Goal: Task Accomplishment & Management: Manage account settings

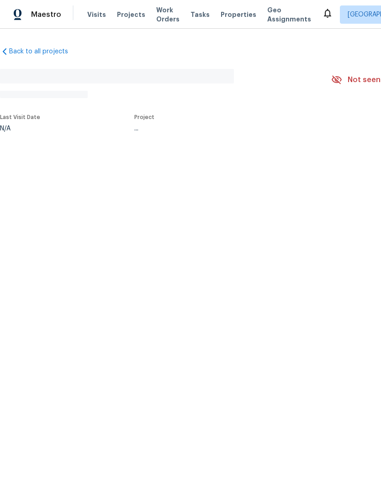
click at [18, 148] on div "Back to all projects No address found N/A Not seen [DATE] Mark Seen Actions Las…" at bounding box center [190, 110] width 381 height 163
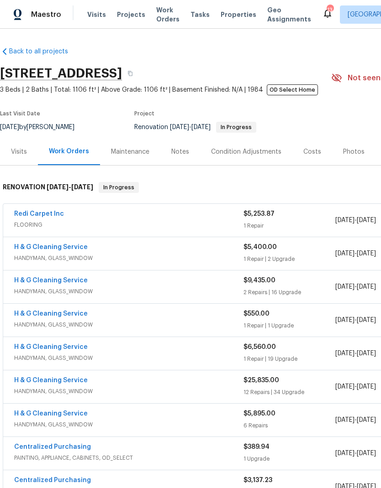
click at [21, 153] on div "Visits" at bounding box center [19, 151] width 16 height 9
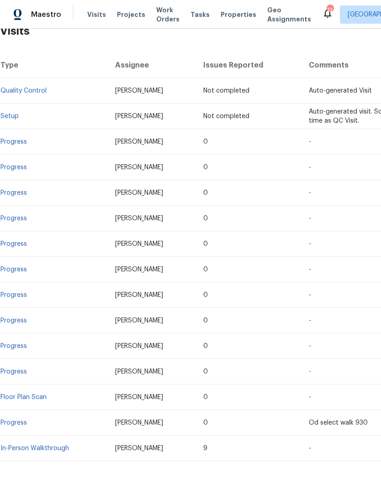
scroll to position [155, 0]
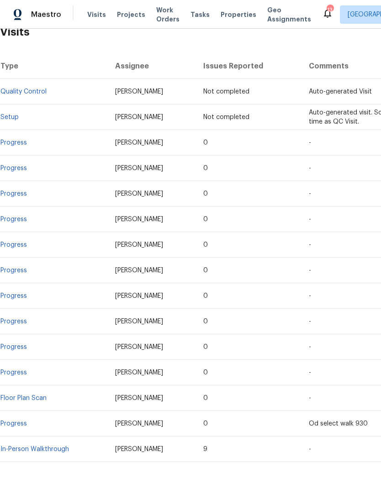
click at [21, 452] on link "In-Person Walkthrough" at bounding box center [34, 449] width 68 height 6
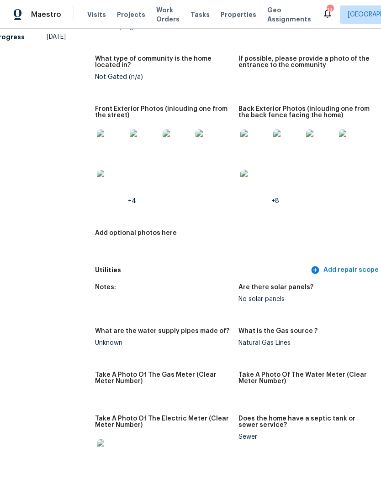
scroll to position [436, 17]
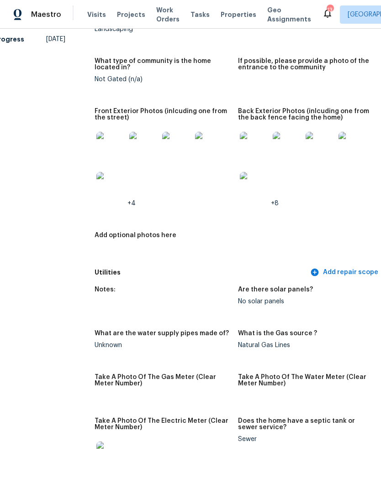
click at [242, 147] on img at bounding box center [254, 146] width 29 height 29
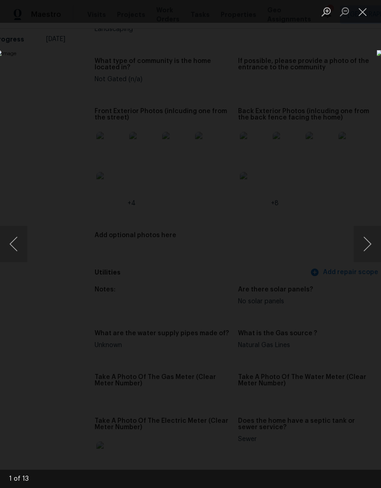
click at [362, 251] on button "Next image" at bounding box center [366, 244] width 27 height 37
click at [367, 12] on button "Close lightbox" at bounding box center [362, 12] width 18 height 16
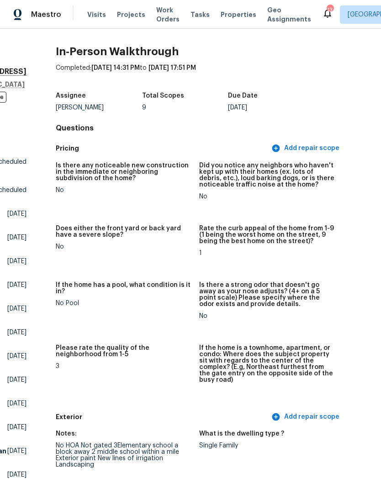
scroll to position [0, 55]
click at [227, 19] on span "Properties" at bounding box center [239, 14] width 36 height 9
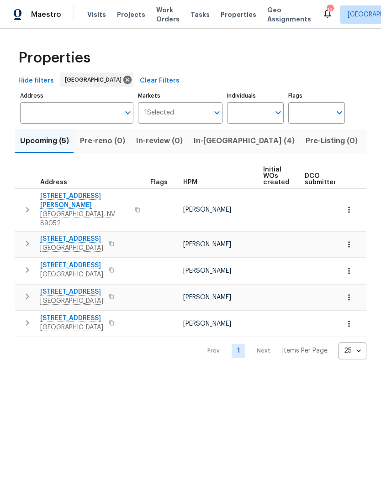
click at [305, 141] on span "Pre-Listing (0)" at bounding box center [331, 141] width 52 height 13
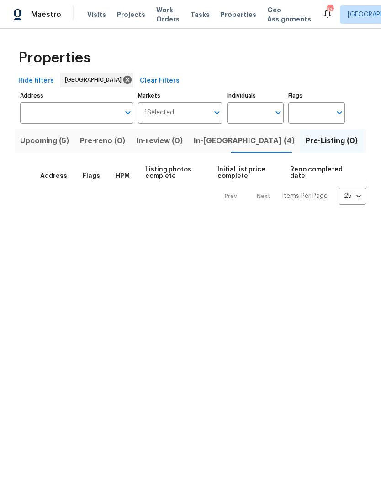
click at [225, 142] on span "In-[GEOGRAPHIC_DATA] (4)" at bounding box center [244, 141] width 101 height 13
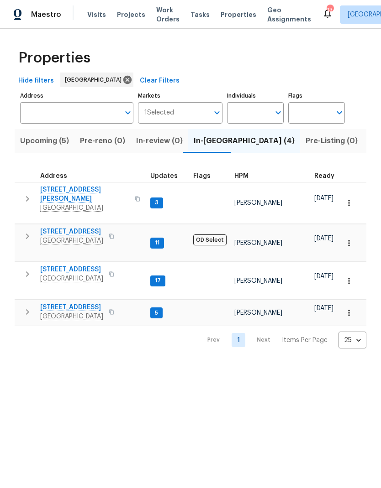
click at [49, 265] on span "6929 Cedar Basin Ave" at bounding box center [71, 269] width 63 height 9
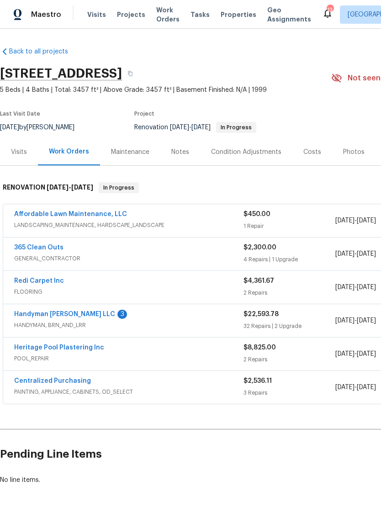
click at [18, 154] on div "Visits" at bounding box center [19, 151] width 16 height 9
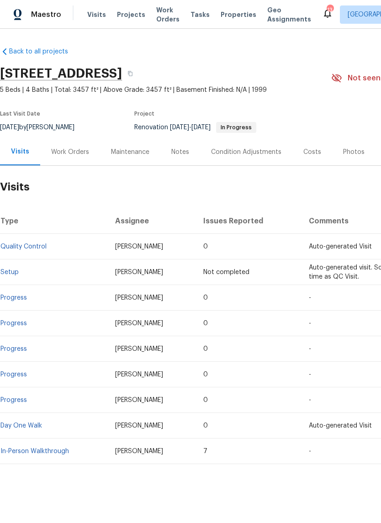
click at [21, 452] on link "In-Person Walkthrough" at bounding box center [34, 451] width 68 height 6
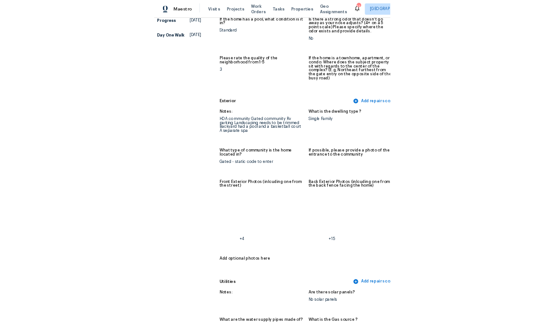
scroll to position [254, 9]
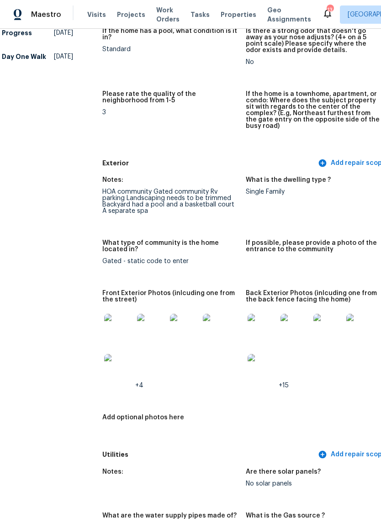
click at [247, 329] on img at bounding box center [261, 328] width 29 height 29
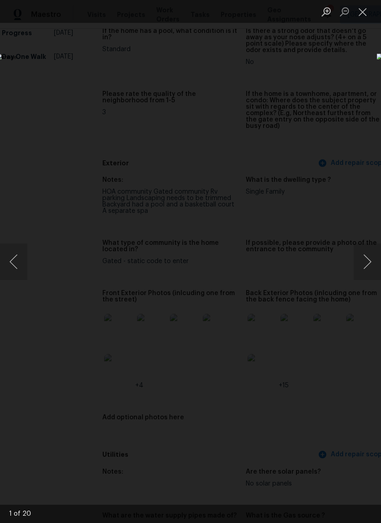
click at [365, 263] on button "Next image" at bounding box center [366, 261] width 27 height 37
click at [367, 264] on button "Next image" at bounding box center [366, 261] width 27 height 37
click at [19, 264] on button "Previous image" at bounding box center [13, 261] width 27 height 37
click at [363, 266] on button "Next image" at bounding box center [366, 261] width 27 height 37
click at [366, 263] on button "Next image" at bounding box center [366, 261] width 27 height 37
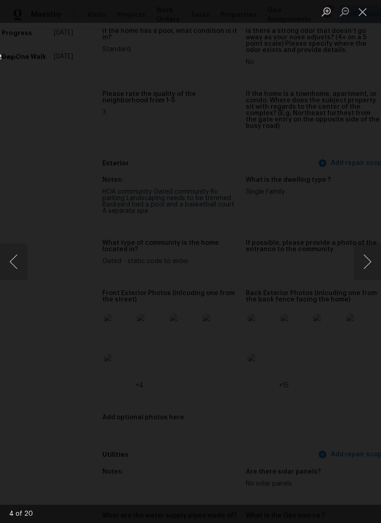
click at [14, 262] on button "Previous image" at bounding box center [13, 261] width 27 height 37
click at [25, 260] on button "Previous image" at bounding box center [13, 261] width 27 height 37
click at [371, 269] on button "Next image" at bounding box center [366, 261] width 27 height 37
click at [370, 269] on button "Next image" at bounding box center [366, 261] width 27 height 37
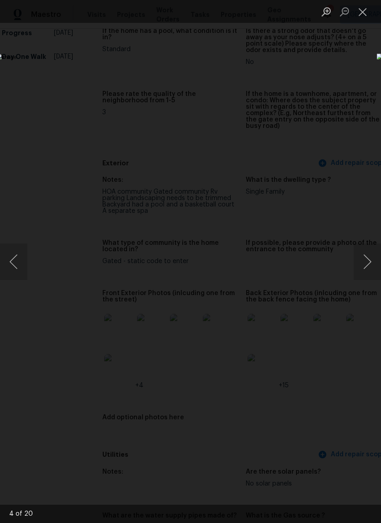
click at [370, 267] on button "Next image" at bounding box center [366, 261] width 27 height 37
click at [369, 267] on button "Next image" at bounding box center [366, 261] width 27 height 37
click at [370, 269] on button "Next image" at bounding box center [366, 261] width 27 height 37
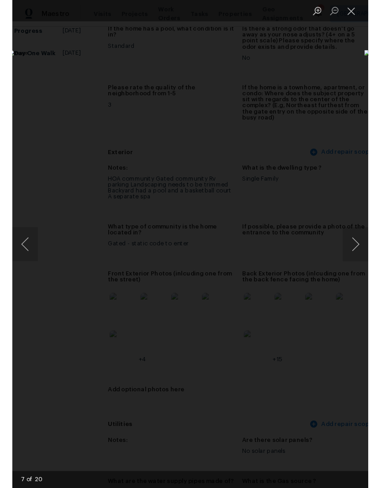
scroll to position [254, 0]
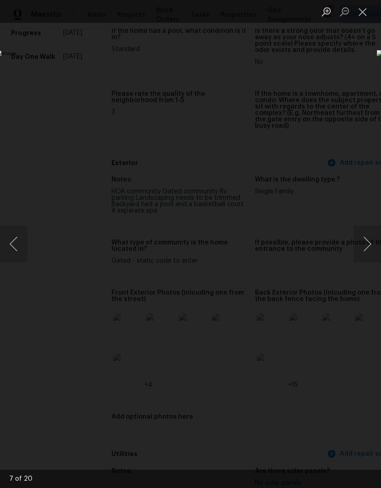
click at [366, 251] on button "Next image" at bounding box center [366, 244] width 27 height 37
click at [362, 247] on button "Next image" at bounding box center [366, 244] width 27 height 37
click at [359, 249] on button "Next image" at bounding box center [366, 244] width 27 height 37
click at [361, 252] on button "Next image" at bounding box center [366, 244] width 27 height 37
click at [362, 248] on button "Next image" at bounding box center [366, 244] width 27 height 37
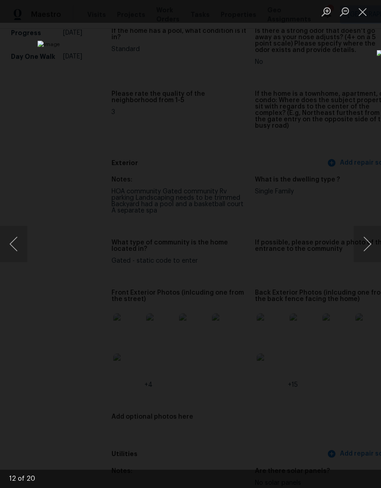
click at [366, 248] on button "Next image" at bounding box center [366, 244] width 27 height 37
click at [369, 247] on button "Next image" at bounding box center [366, 244] width 27 height 37
click at [366, 250] on button "Next image" at bounding box center [366, 244] width 27 height 37
click at [366, 248] on button "Next image" at bounding box center [366, 244] width 27 height 37
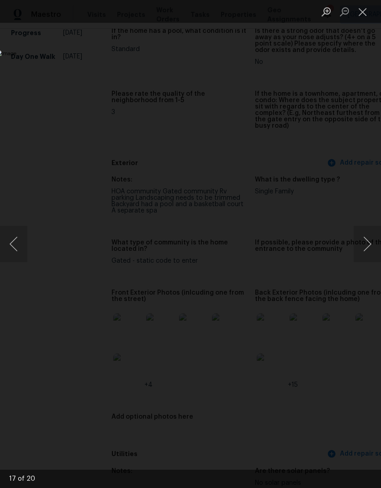
click at [370, 247] on button "Next image" at bounding box center [366, 244] width 27 height 37
click at [367, 250] on button "Next image" at bounding box center [366, 244] width 27 height 37
click at [368, 249] on button "Next image" at bounding box center [366, 244] width 27 height 37
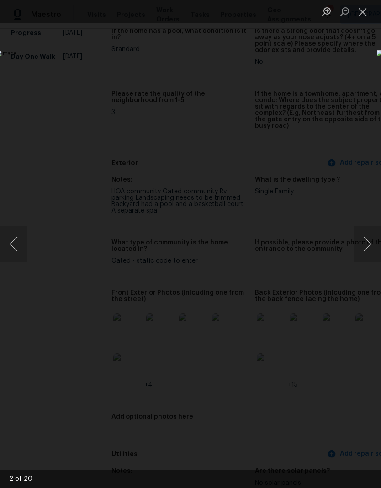
click at [368, 250] on button "Next image" at bounding box center [366, 244] width 27 height 37
click at [368, 249] on button "Next image" at bounding box center [366, 244] width 27 height 37
click at [367, 18] on button "Close lightbox" at bounding box center [362, 12] width 18 height 16
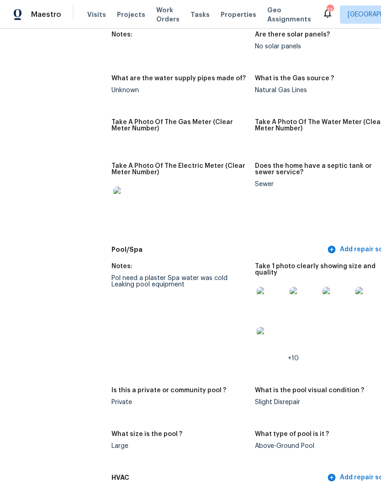
scroll to position [693, 0]
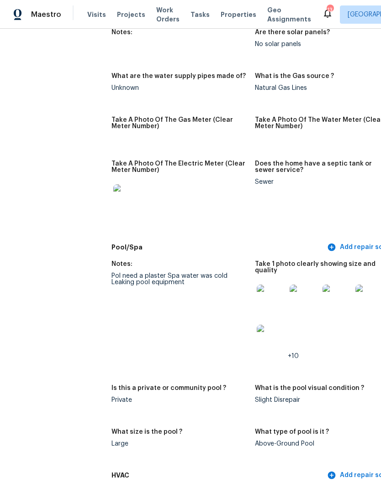
click at [260, 290] on img at bounding box center [271, 299] width 29 height 29
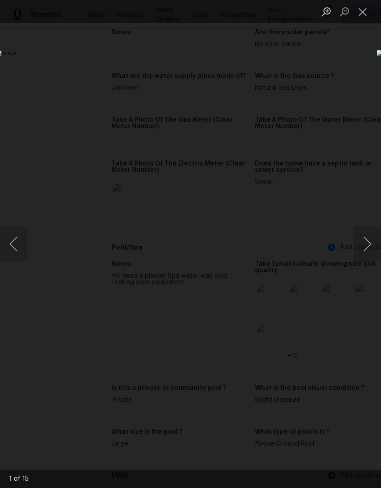
click at [362, 245] on button "Next image" at bounding box center [366, 244] width 27 height 37
click at [364, 246] on button "Next image" at bounding box center [366, 244] width 27 height 37
click at [366, 243] on button "Next image" at bounding box center [366, 244] width 27 height 37
click at [368, 243] on button "Next image" at bounding box center [366, 244] width 27 height 37
click at [15, 253] on button "Previous image" at bounding box center [13, 244] width 27 height 37
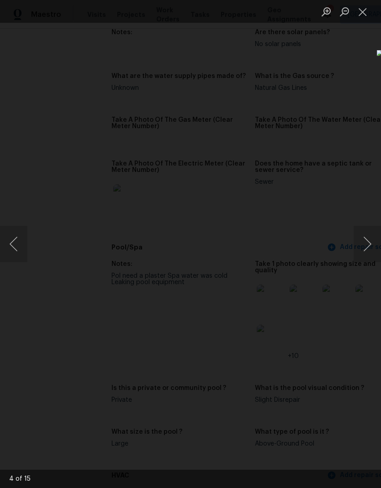
click at [359, 258] on button "Next image" at bounding box center [366, 244] width 27 height 37
click at [360, 257] on button "Next image" at bounding box center [366, 244] width 27 height 37
click at [364, 255] on button "Next image" at bounding box center [366, 244] width 27 height 37
click at [367, 254] on button "Next image" at bounding box center [366, 244] width 27 height 37
click at [368, 254] on button "Next image" at bounding box center [366, 244] width 27 height 37
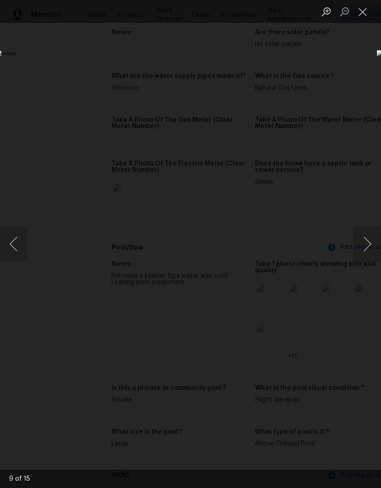
click at [299, 262] on img "Lightbox" at bounding box center [147, 244] width 303 height 389
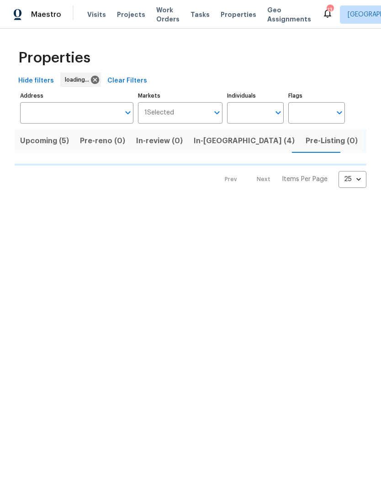
click at [90, 15] on span "Visits" at bounding box center [96, 14] width 19 height 9
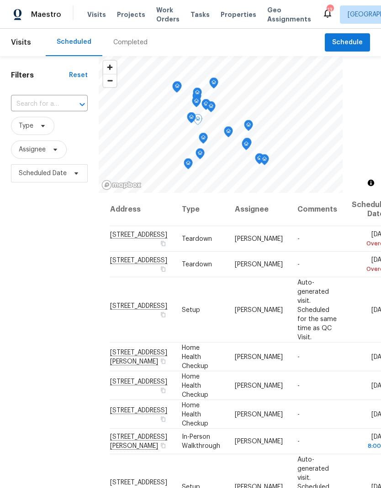
click at [0, 0] on icon at bounding box center [0, 0] width 0 height 0
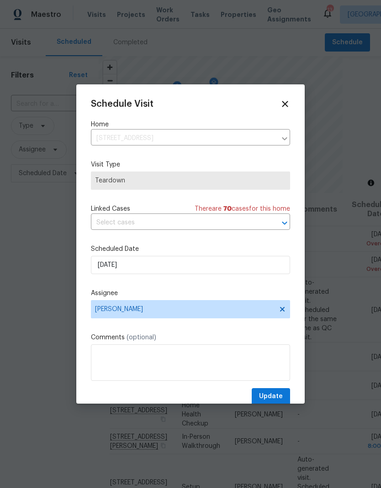
click at [106, 253] on label "Scheduled Date" at bounding box center [190, 249] width 199 height 9
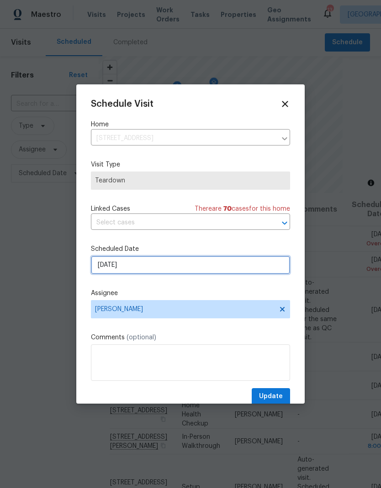
click at [119, 273] on input "[DATE]" at bounding box center [190, 265] width 199 height 18
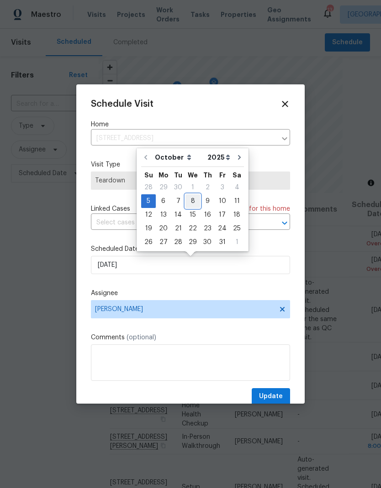
click at [187, 204] on div "8" at bounding box center [192, 201] width 15 height 13
type input "[DATE]"
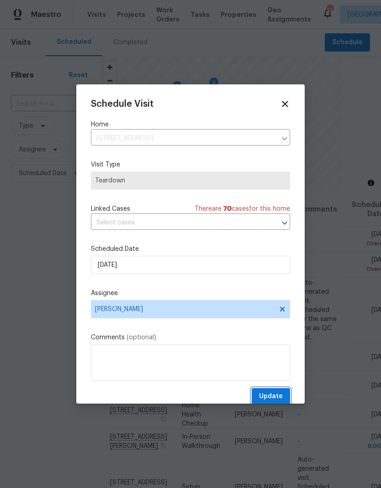
click at [284, 398] on button "Update" at bounding box center [271, 397] width 38 height 17
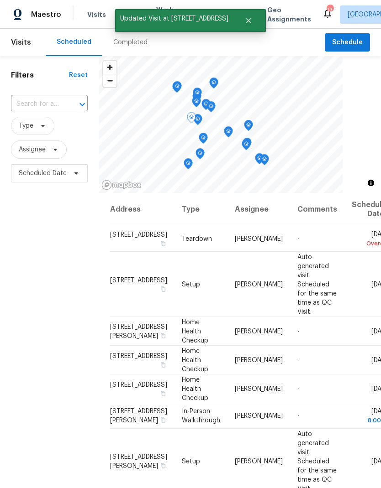
click at [0, 0] on icon at bounding box center [0, 0] width 0 height 0
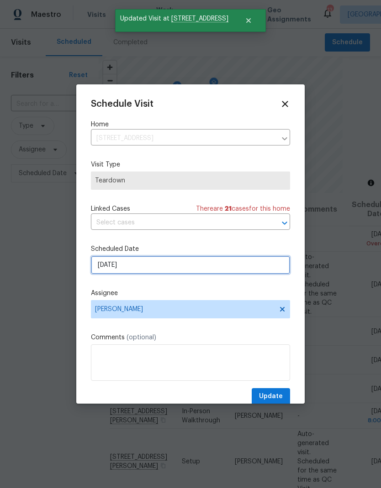
click at [108, 268] on input "[DATE]" at bounding box center [190, 265] width 199 height 18
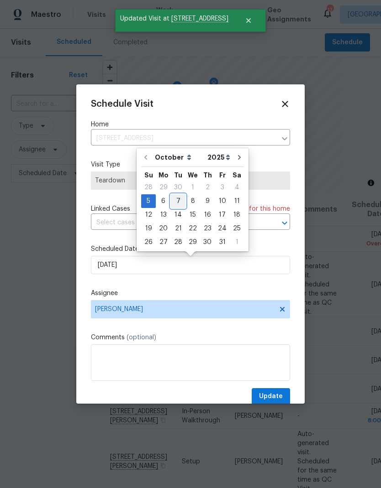
click at [184, 201] on div "5 6 7 8 9 10 11" at bounding box center [192, 201] width 103 height 14
click at [185, 205] on div "8" at bounding box center [192, 201] width 15 height 13
type input "[DATE]"
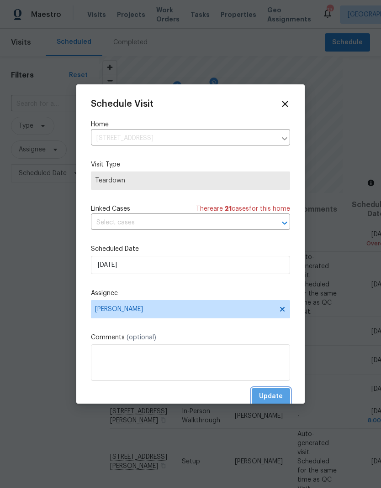
click at [278, 392] on button "Update" at bounding box center [271, 397] width 38 height 17
